Goal: Transaction & Acquisition: Obtain resource

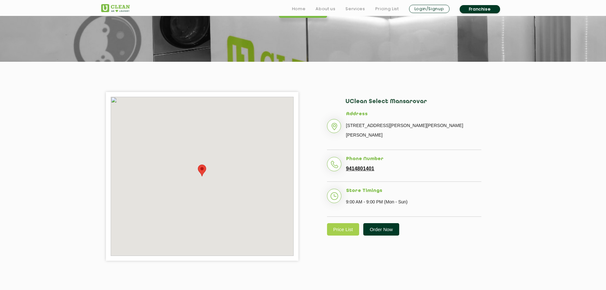
scroll to position [95, 0]
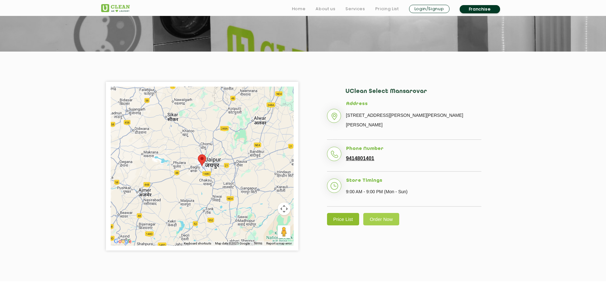
click at [350, 213] on link "Price List" at bounding box center [343, 219] width 32 height 12
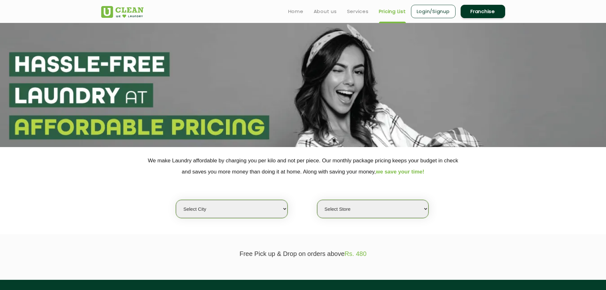
click at [234, 208] on select "Select city [GEOGRAPHIC_DATA] [GEOGRAPHIC_DATA] [GEOGRAPHIC_DATA] [GEOGRAPHIC_D…" at bounding box center [231, 209] width 111 height 18
select select "150"
click at [176, 200] on select "Select city [GEOGRAPHIC_DATA] [GEOGRAPHIC_DATA] [GEOGRAPHIC_DATA] [GEOGRAPHIC_D…" at bounding box center [231, 209] width 111 height 18
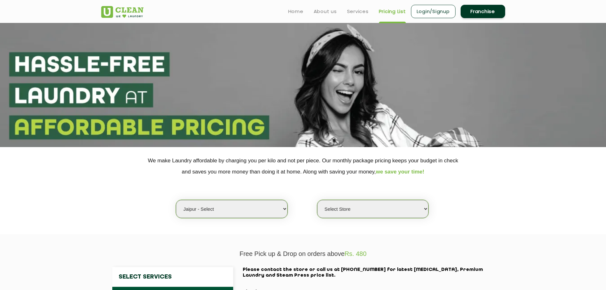
click at [372, 209] on select "Select Store UClean Select Mansarovar" at bounding box center [372, 209] width 111 height 18
select select "203"
click at [317, 200] on select "Select Store UClean Select Mansarovar" at bounding box center [372, 209] width 111 height 18
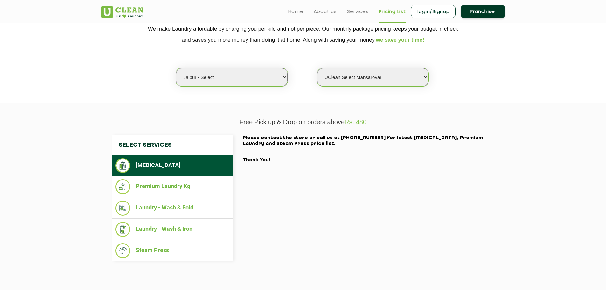
scroll to position [127, 0]
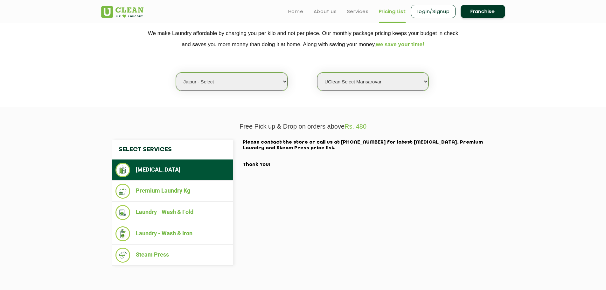
click at [482, 10] on link "Franchise" at bounding box center [483, 11] width 45 height 13
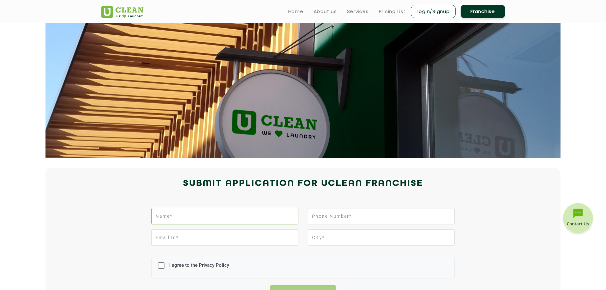
click at [232, 219] on input "text" at bounding box center [224, 216] width 147 height 17
click at [465, 268] on div "I agree to the Privacy Policy Submit Application" at bounding box center [302, 252] width 413 height 97
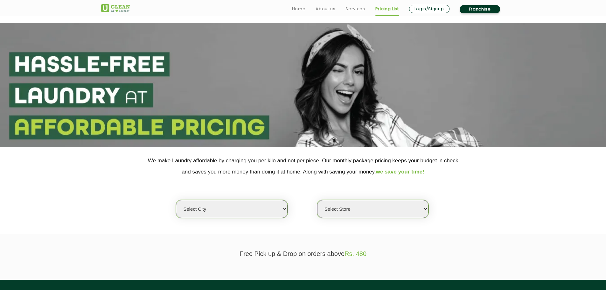
scroll to position [127, 0]
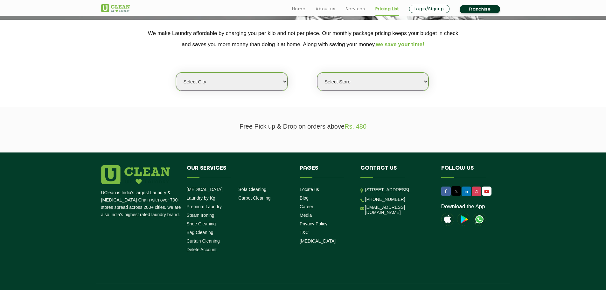
select select "0"
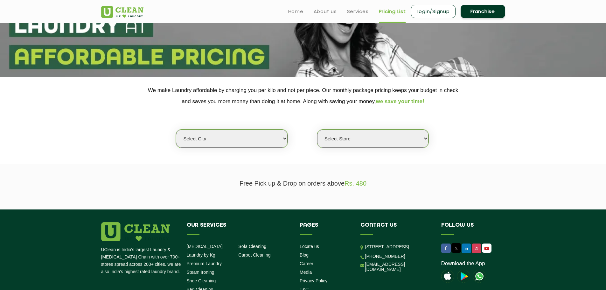
scroll to position [0, 0]
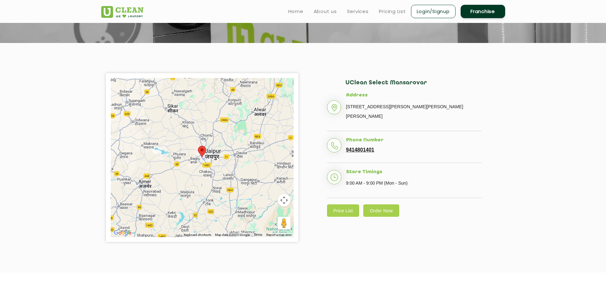
scroll to position [95, 0]
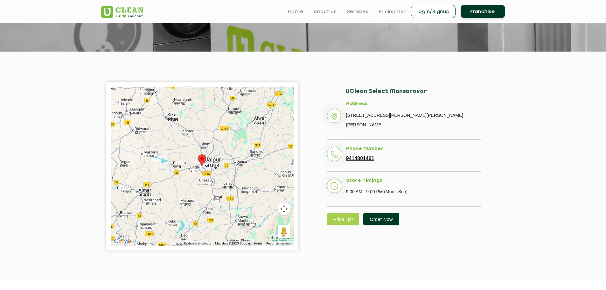
click at [382, 213] on link "Order Now" at bounding box center [381, 219] width 36 height 12
